Goal: Information Seeking & Learning: Find contact information

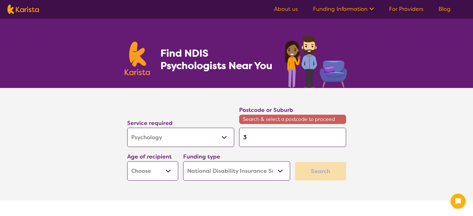
select select "Psychology"
select select "NDIS"
select select "Psychology"
select select "NDIS"
type input "30"
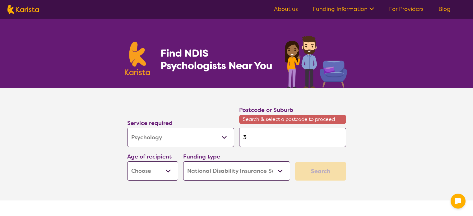
type input "30"
type input "300"
type input "3000"
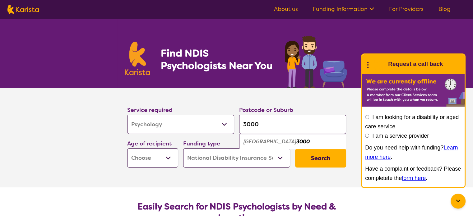
click at [259, 142] on em "Melbourne" at bounding box center [269, 141] width 53 height 7
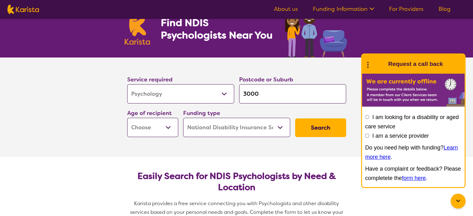
scroll to position [32, 0]
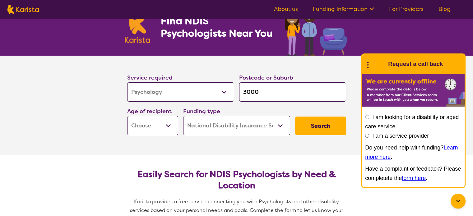
click at [275, 97] on input "3000" at bounding box center [292, 91] width 107 height 19
type input "300"
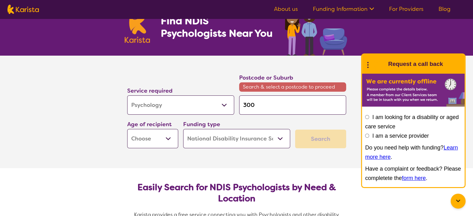
type input "3000"
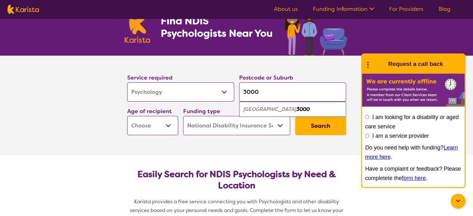
click at [259, 108] on em "Melbourne" at bounding box center [269, 109] width 53 height 7
click at [167, 126] on select "Early Childhood - 0 to 9 Child - 10 to 11 Adolescent - 12 to 17 Adult - 18 to 6…" at bounding box center [152, 125] width 51 height 19
select select "AD"
click at [127, 116] on select "Early Childhood - 0 to 9 Child - 10 to 11 Adolescent - 12 to 17 Adult - 18 to 6…" at bounding box center [152, 125] width 51 height 19
select select "AD"
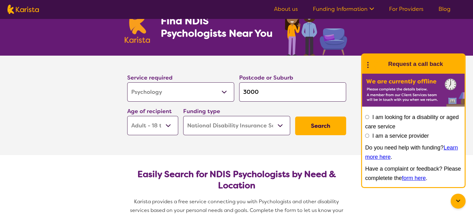
click at [311, 121] on button "Search" at bounding box center [320, 126] width 51 height 19
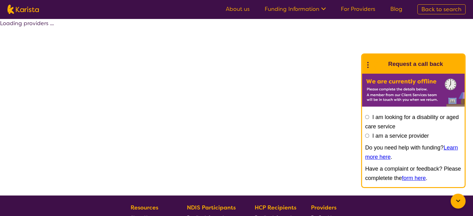
select select "by_score"
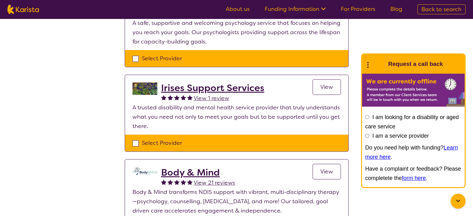
scroll to position [276, 0]
